Goal: Complete application form: Complete application form

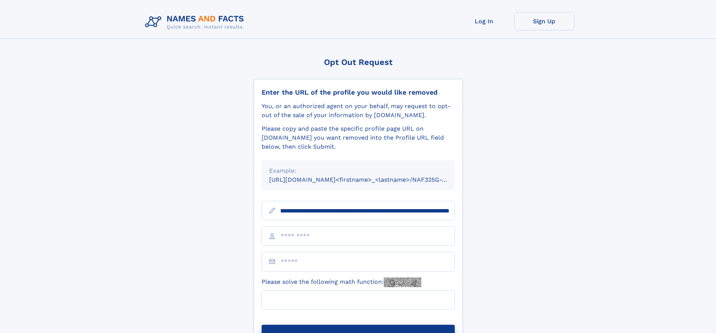
scroll to position [0, 88]
type input "**********"
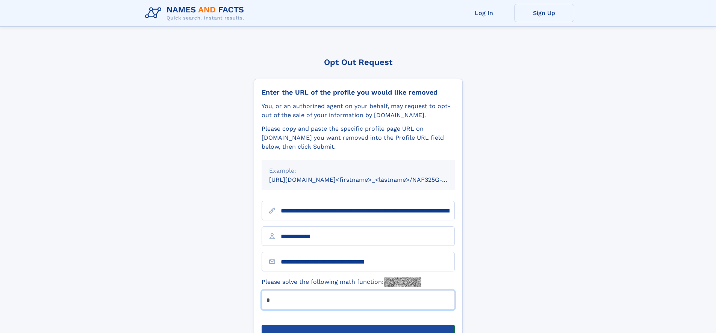
type input "*"
click at [358, 325] on button "Submit Opt Out Request" at bounding box center [358, 337] width 193 height 24
